Goal: Find specific page/section: Find specific page/section

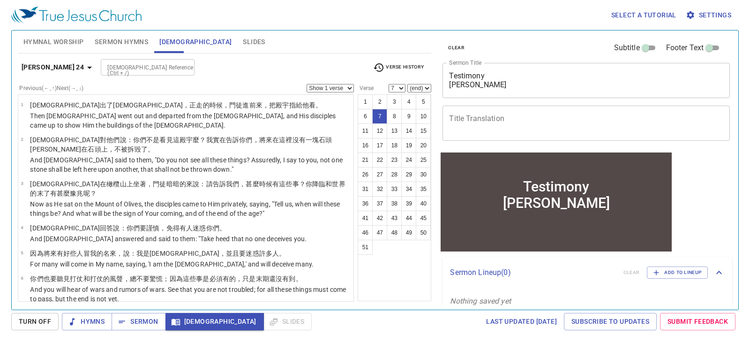
scroll to position [131, 0]
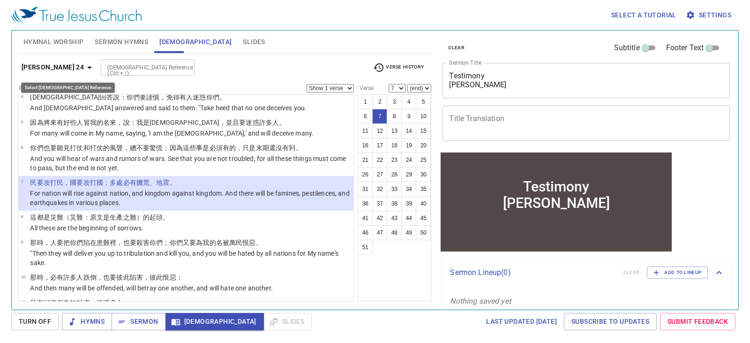
click at [84, 68] on icon "button" at bounding box center [89, 67] width 11 height 11
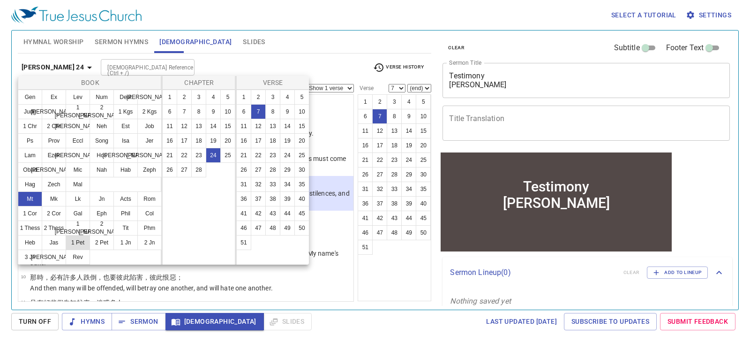
click at [77, 244] on button "1 Pet" at bounding box center [78, 242] width 24 height 15
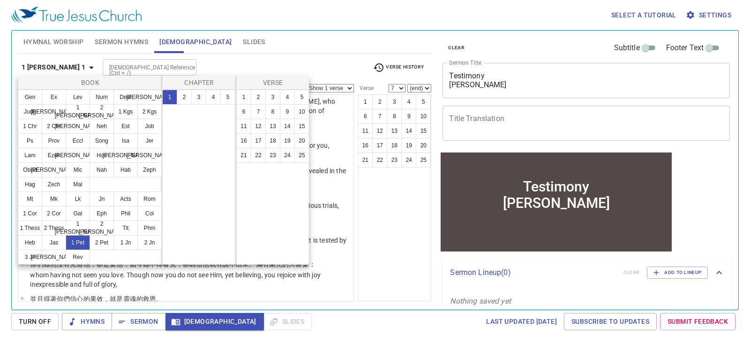
scroll to position [0, 0]
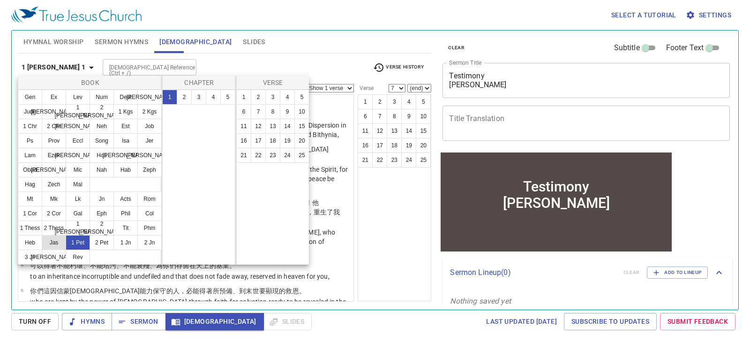
click at [59, 244] on button "Jas" at bounding box center [54, 242] width 24 height 15
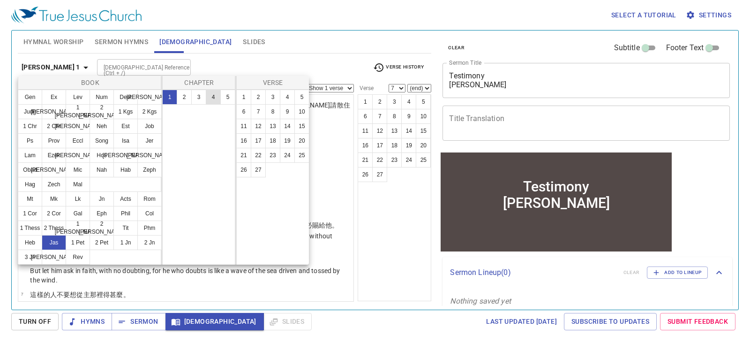
click at [216, 99] on button "4" at bounding box center [213, 97] width 15 height 15
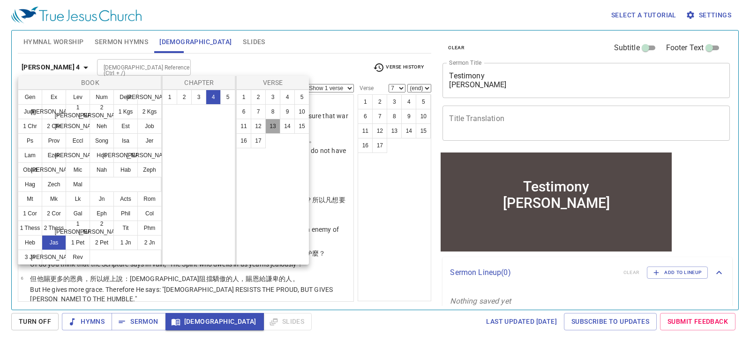
click at [276, 129] on button "13" at bounding box center [272, 126] width 15 height 15
select select "13"
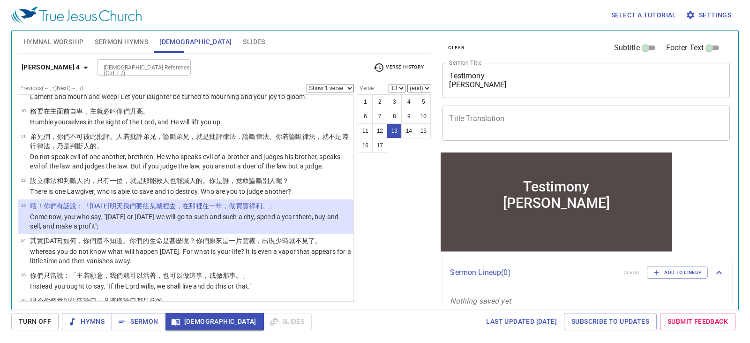
click at [339, 87] on select "Show 1 verse Show 2 verses Show 3 verses Show 4 verses Show 5 verses" at bounding box center [329, 88] width 47 height 8
click at [306, 84] on select "Show 1 verse Show 2 verses Show 3 verses Show 4 verses Show 5 verses" at bounding box center [329, 88] width 47 height 8
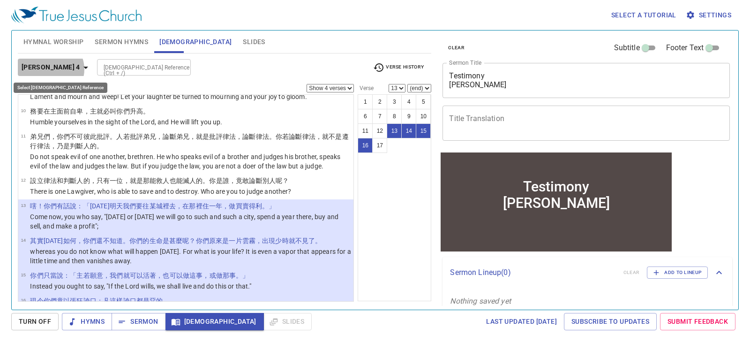
click at [80, 69] on icon "button" at bounding box center [85, 67] width 11 height 11
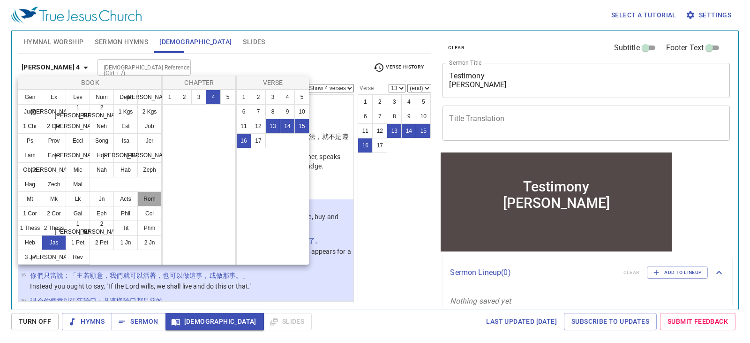
click at [147, 199] on button "Rom" at bounding box center [149, 198] width 24 height 15
select select "1"
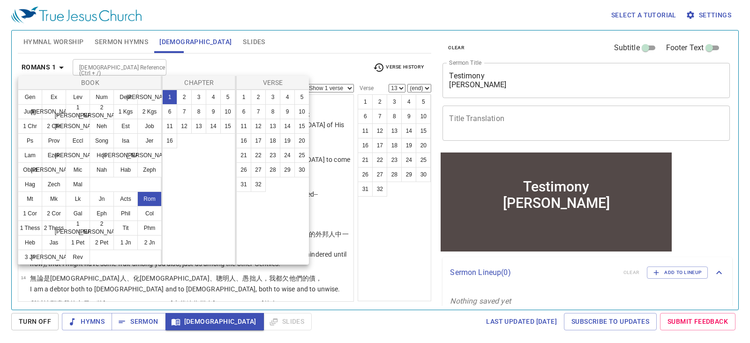
scroll to position [0, 0]
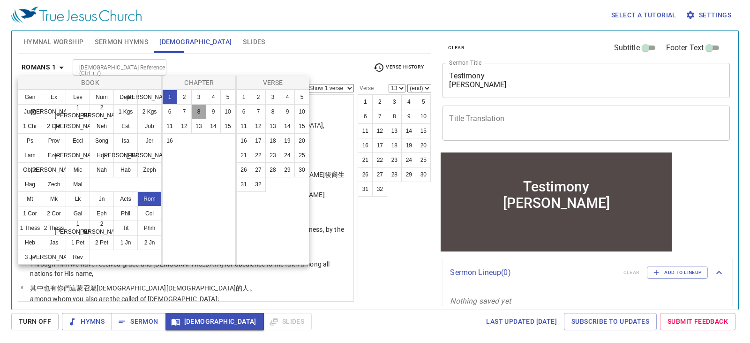
click at [202, 113] on button "8" at bounding box center [198, 111] width 15 height 15
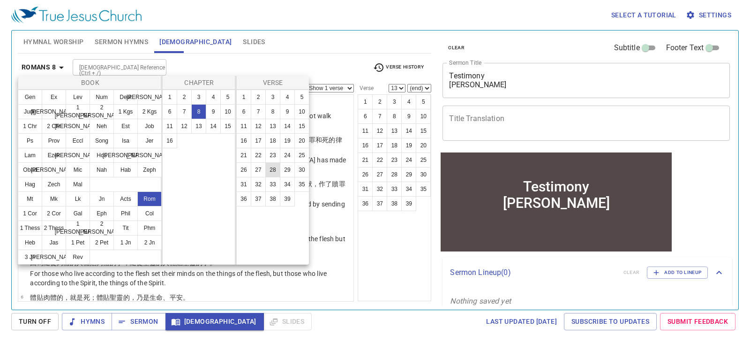
click at [272, 170] on button "28" at bounding box center [272, 169] width 15 height 15
select select "28"
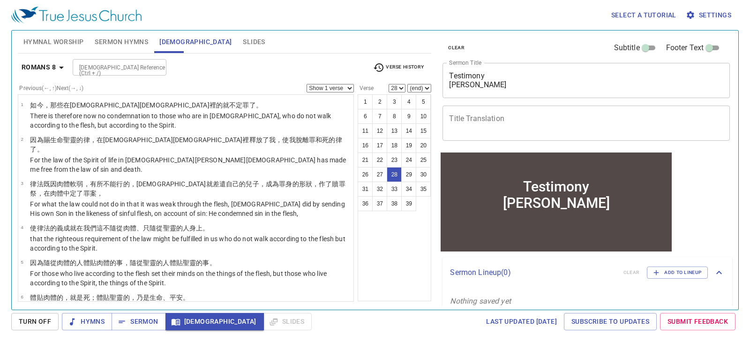
scroll to position [779, 0]
